Goal: Information Seeking & Learning: Learn about a topic

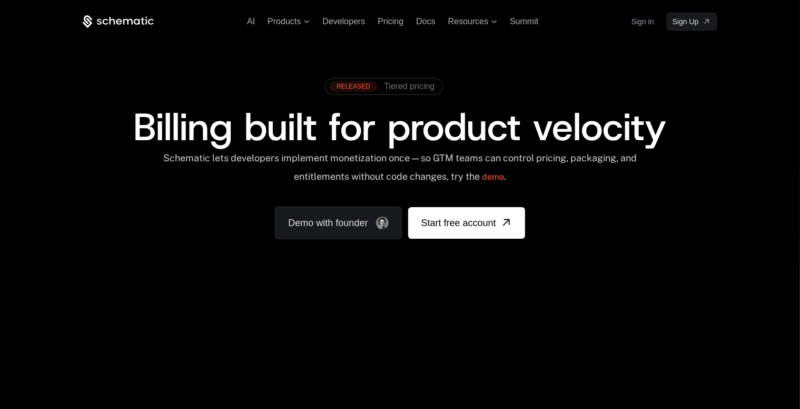
click at [642, 245] on div "RELEASED Tiered pricing Billing built for product velocity Schematic lets devel…" at bounding box center [399, 156] width 684 height 251
click at [486, 23] on span "Resources" at bounding box center [468, 21] width 40 height 9
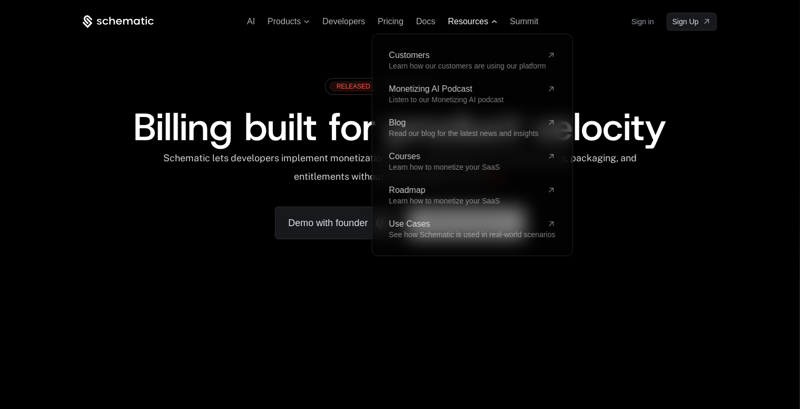
click at [486, 23] on span "Resources" at bounding box center [468, 21] width 40 height 9
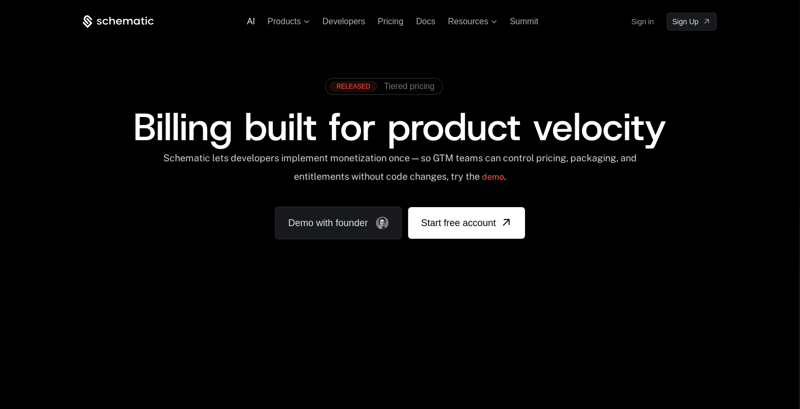
click at [253, 18] on span "AI" at bounding box center [251, 21] width 8 height 9
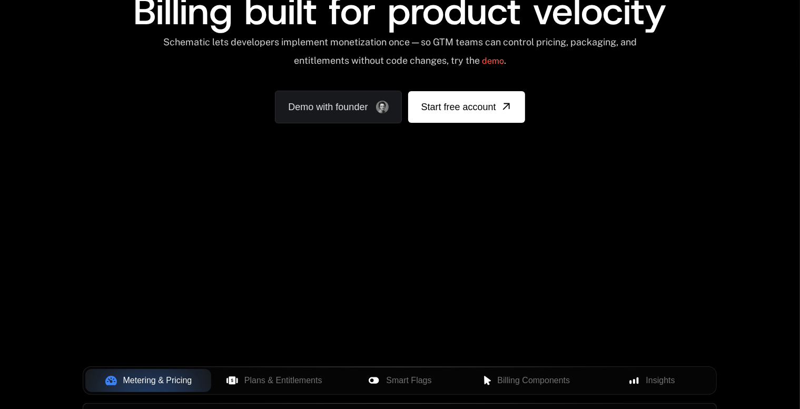
scroll to position [79, 0]
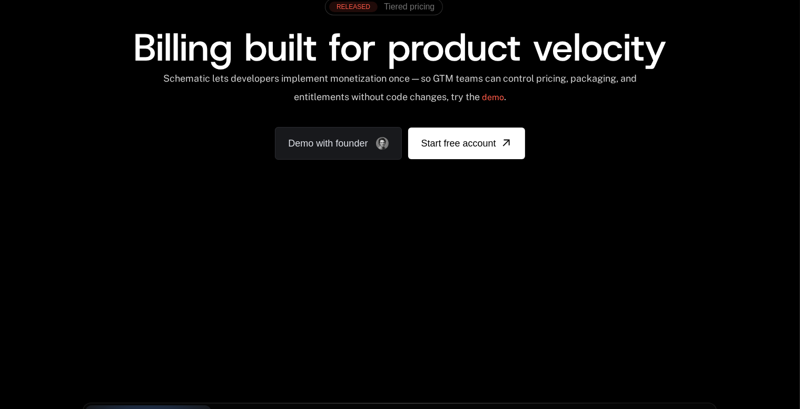
drag, startPoint x: 244, startPoint y: 277, endPoint x: 313, endPoint y: 289, distance: 70.0
click at [313, 289] on div "Your browser does not support the video tag." at bounding box center [399, 230] width 684 height 443
drag, startPoint x: 313, startPoint y: 289, endPoint x: 390, endPoint y: 309, distance: 78.9
click at [238, 247] on div "Your browser does not support the video tag." at bounding box center [399, 230] width 684 height 443
drag, startPoint x: 327, startPoint y: 255, endPoint x: 316, endPoint y: 272, distance: 20.2
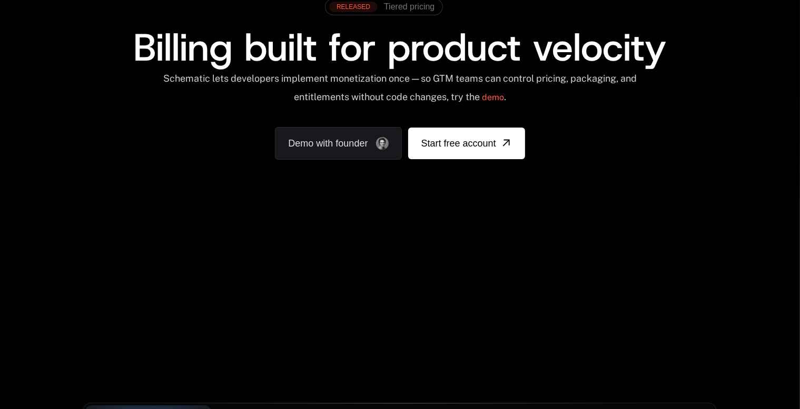
click at [316, 272] on div "Your browser does not support the video tag." at bounding box center [399, 230] width 684 height 443
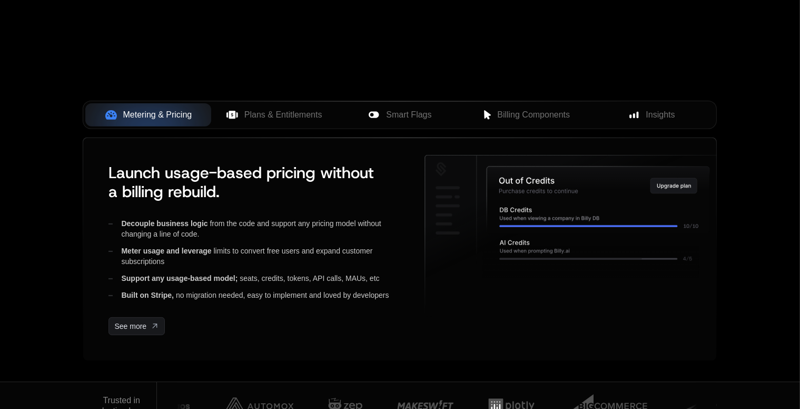
scroll to position [382, 0]
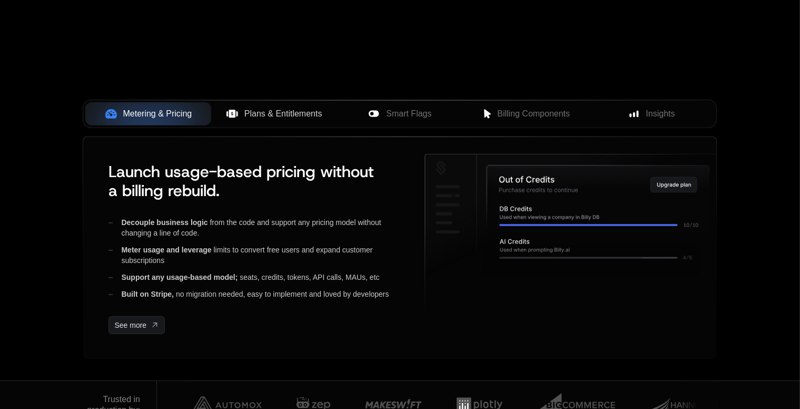
click at [300, 109] on span "Plans & Entitlements" at bounding box center [283, 113] width 78 height 13
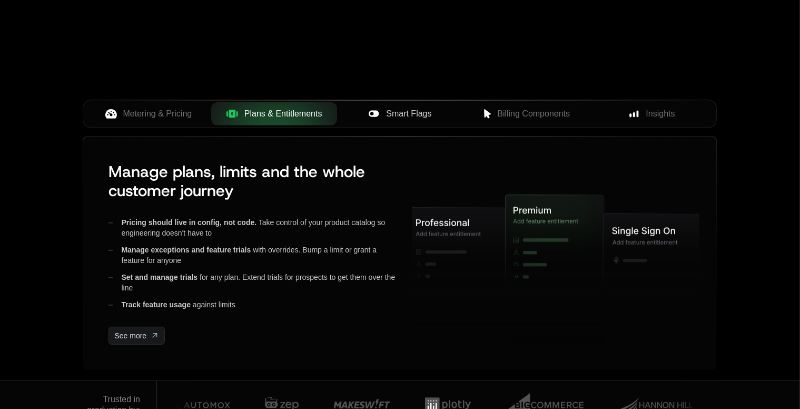
click at [386, 115] on span "Smart Flags" at bounding box center [408, 113] width 45 height 13
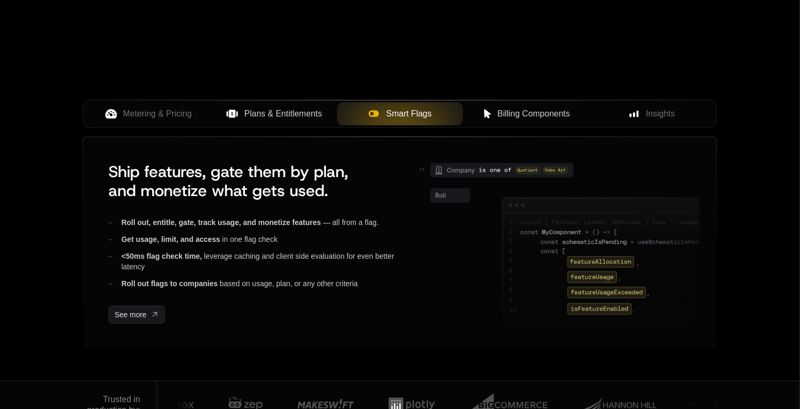
click at [525, 119] on button "Billing Components" at bounding box center [526, 113] width 126 height 23
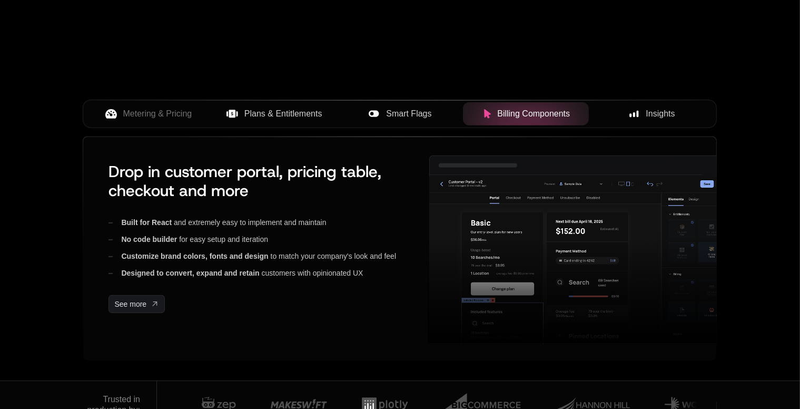
click at [652, 119] on button "Insights" at bounding box center [652, 113] width 126 height 23
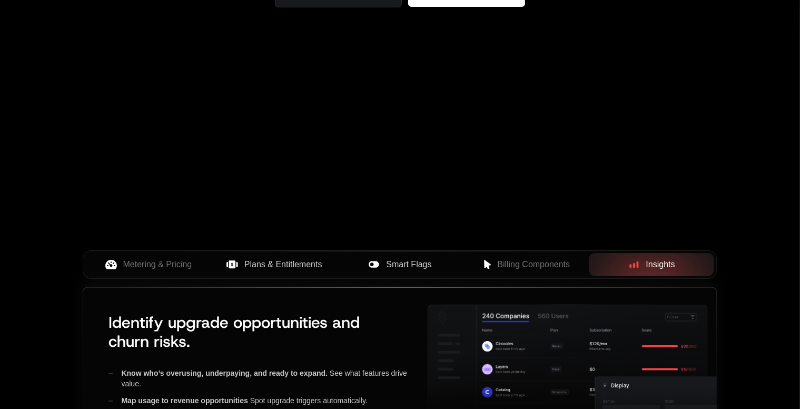
scroll to position [0, 0]
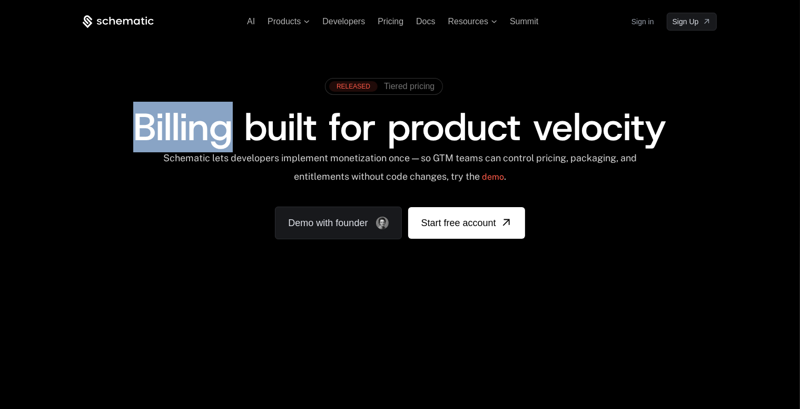
drag, startPoint x: 135, startPoint y: 123, endPoint x: 220, endPoint y: 134, distance: 86.0
click at [220, 134] on span "Billing built for product velocity" at bounding box center [399, 127] width 533 height 51
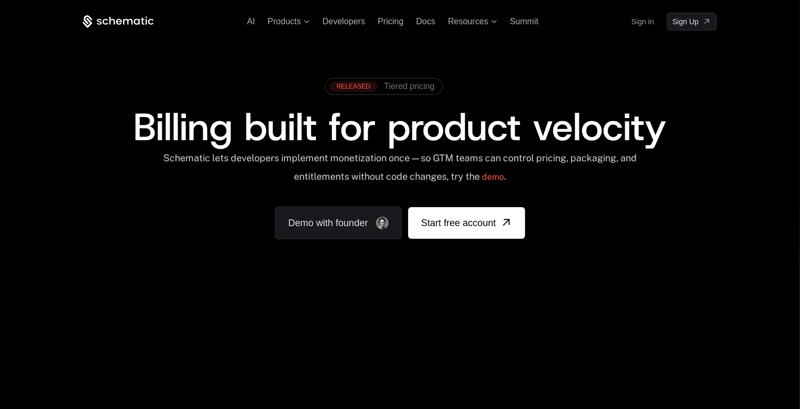
click at [202, 223] on div "RELEASED Tiered pricing Billing built for product velocity Schematic lets devel…" at bounding box center [400, 156] width 634 height 166
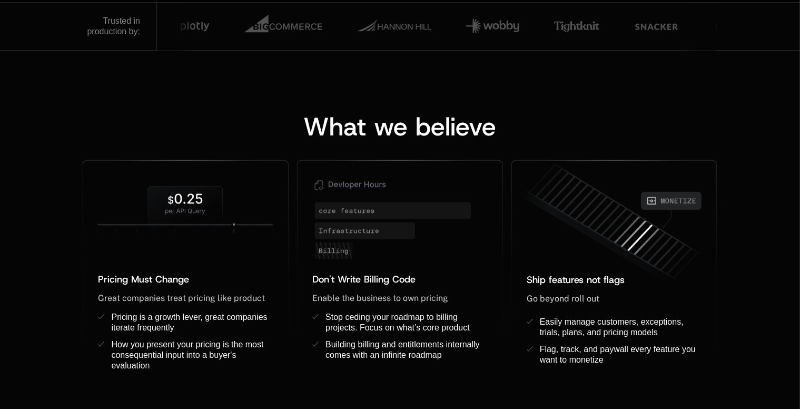
scroll to position [819, 0]
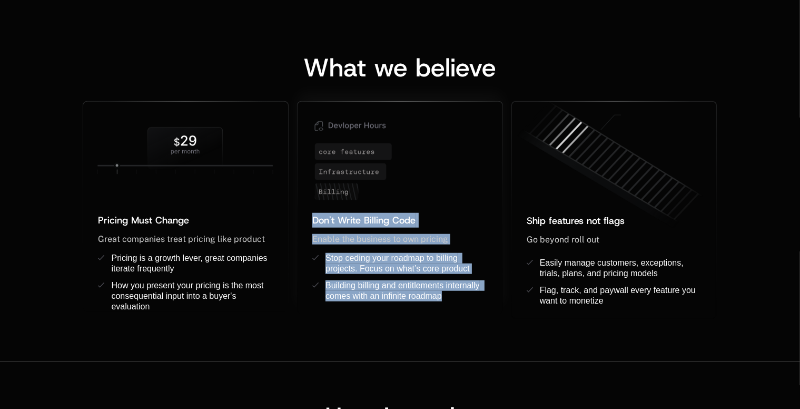
drag, startPoint x: 598, startPoint y: 171, endPoint x: 499, endPoint y: 165, distance: 99.1
click at [499, 165] on div "Pricing Must Change ﻿ ﻿ Great companies treat pricing like product ﻿ Pricing is…" at bounding box center [400, 210] width 634 height 218
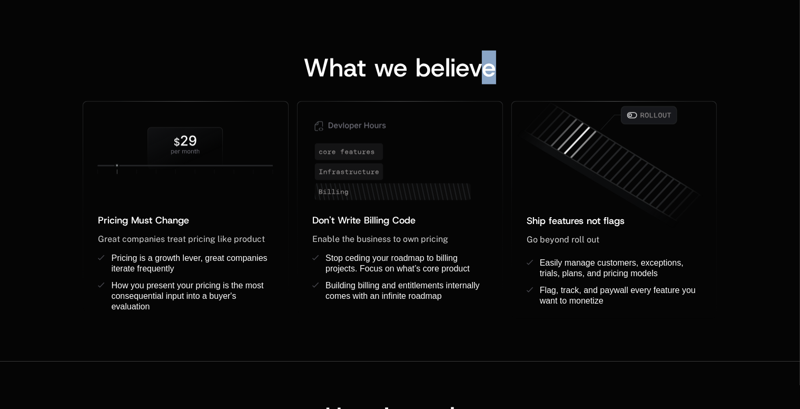
drag, startPoint x: 511, startPoint y: 81, endPoint x: 481, endPoint y: 58, distance: 37.2
click at [481, 58] on div "What we believe" at bounding box center [400, 78] width 634 height 46
click at [481, 58] on span "What we believe" at bounding box center [399, 68] width 193 height 34
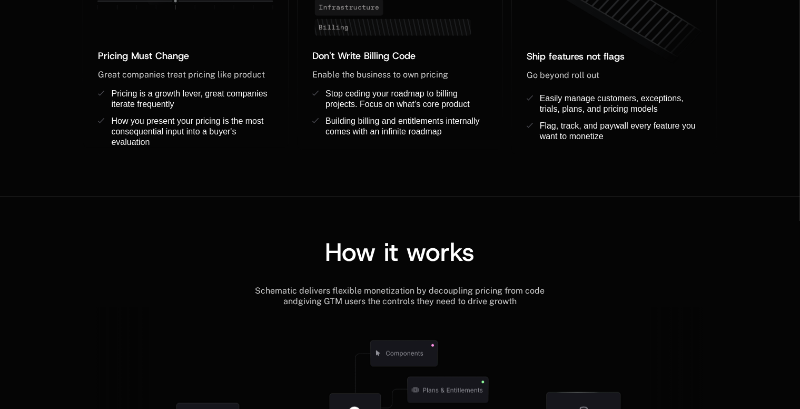
scroll to position [1059, 0]
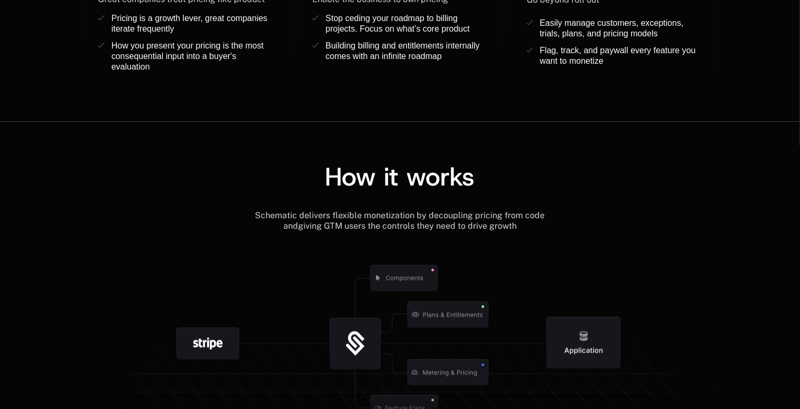
click at [589, 166] on div "How it works" at bounding box center [400, 176] width 634 height 25
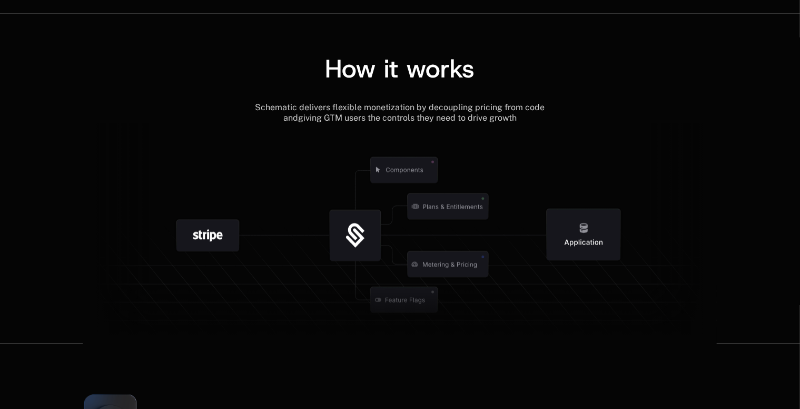
scroll to position [1167, 0]
drag, startPoint x: 445, startPoint y: 247, endPoint x: 480, endPoint y: 277, distance: 45.9
click at [480, 277] on g at bounding box center [472, 299] width 972 height 369
drag, startPoint x: 358, startPoint y: 223, endPoint x: 293, endPoint y: 233, distance: 66.0
click at [293, 233] on icon at bounding box center [400, 233] width 634 height 220
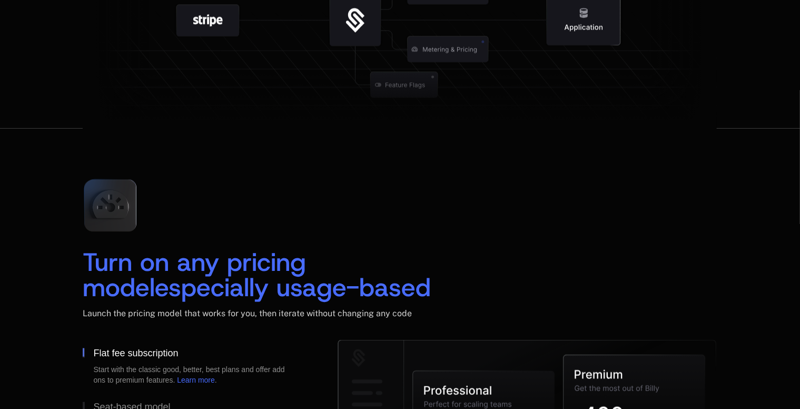
scroll to position [1392, 0]
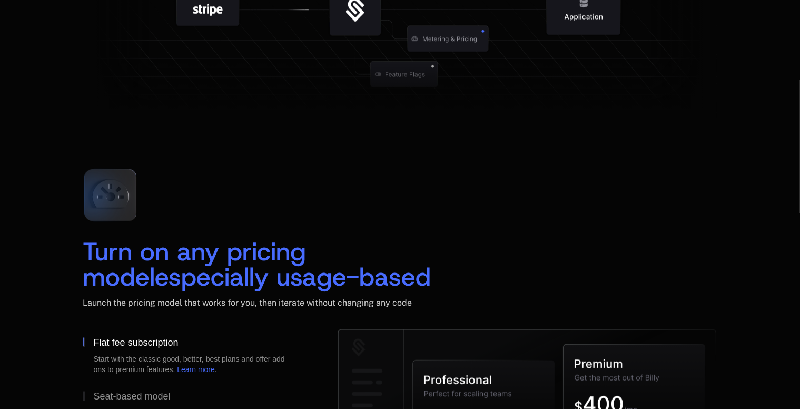
drag, startPoint x: 108, startPoint y: 198, endPoint x: 95, endPoint y: 187, distance: 17.3
click at [95, 187] on icon at bounding box center [110, 195] width 70 height 70
drag, startPoint x: 95, startPoint y: 187, endPoint x: 172, endPoint y: 228, distance: 87.6
click at [172, 228] on div "Turn on any pricing model especially usage-based Launch the pricing model that …" at bounding box center [400, 244] width 634 height 169
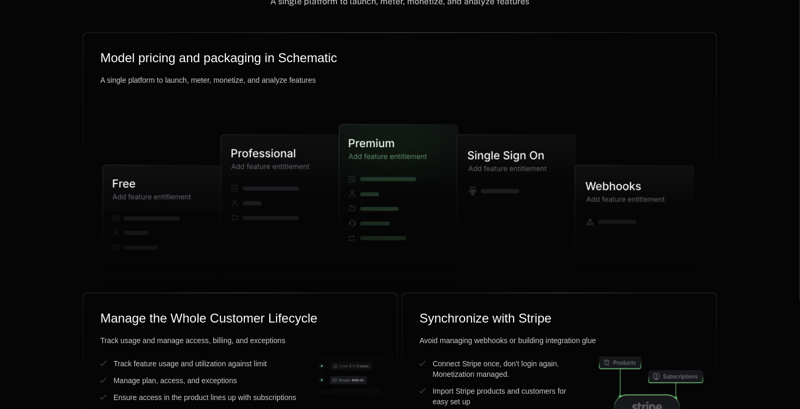
scroll to position [2644, 0]
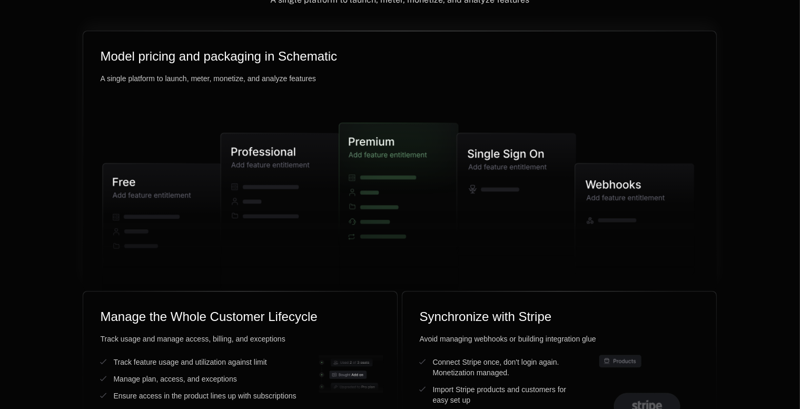
drag, startPoint x: 301, startPoint y: 186, endPoint x: 364, endPoint y: 206, distance: 65.8
click at [364, 206] on g at bounding box center [398, 209] width 591 height 252
drag, startPoint x: 364, startPoint y: 206, endPoint x: 286, endPoint y: 177, distance: 82.6
click at [286, 177] on icon at bounding box center [280, 211] width 119 height 157
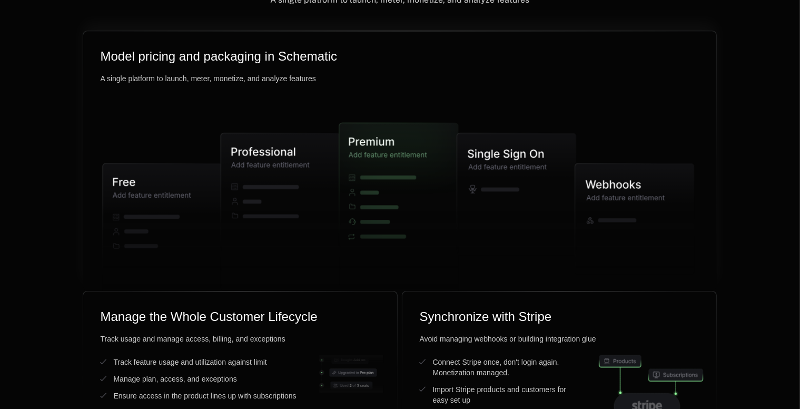
click at [286, 177] on icon at bounding box center [280, 211] width 119 height 157
drag, startPoint x: 67, startPoint y: 152, endPoint x: 102, endPoint y: 164, distance: 36.6
click at [102, 164] on div "Manage plans, limits and customers A single platform to launch, meter, monetize…" at bounding box center [399, 162] width 684 height 610
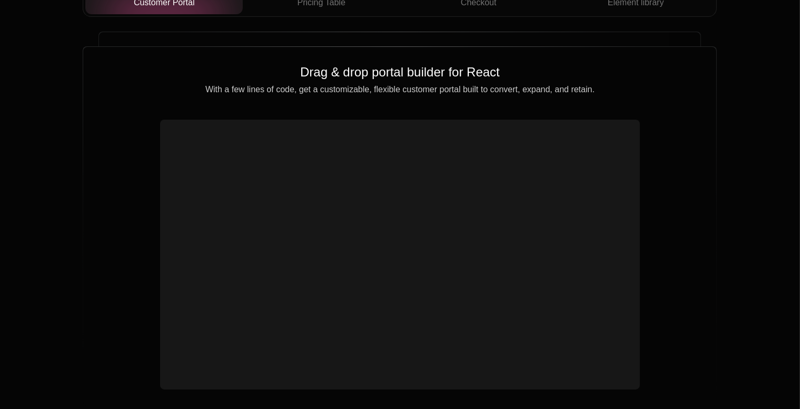
scroll to position [3792, 0]
